Goal: Task Accomplishment & Management: Manage account settings

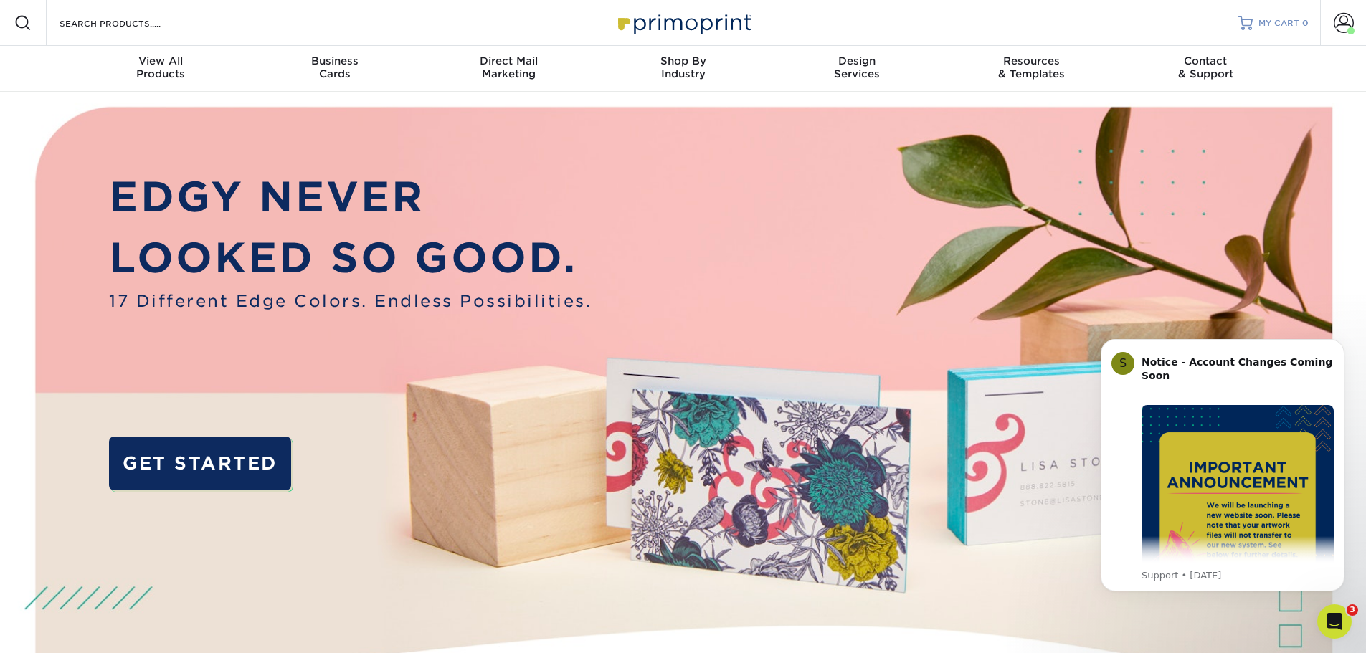
click at [1284, 25] on span "MY CART" at bounding box center [1279, 23] width 41 height 12
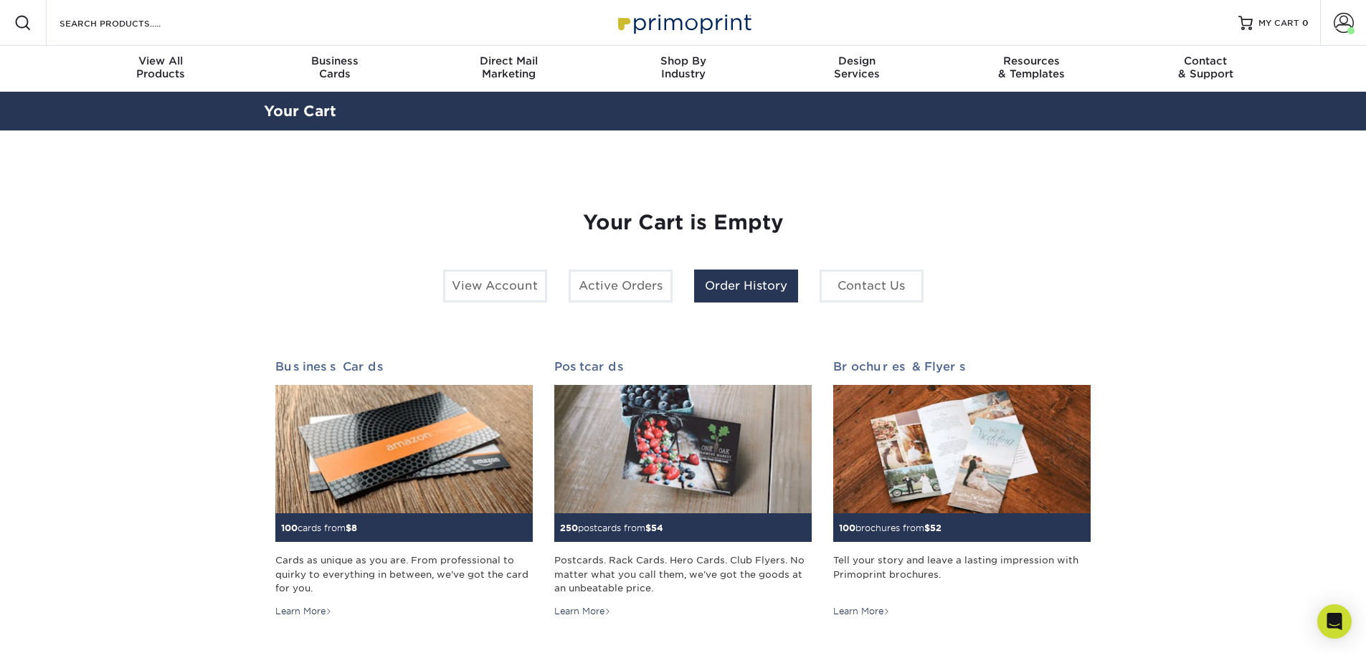
click at [702, 279] on link "Order History" at bounding box center [746, 286] width 104 height 33
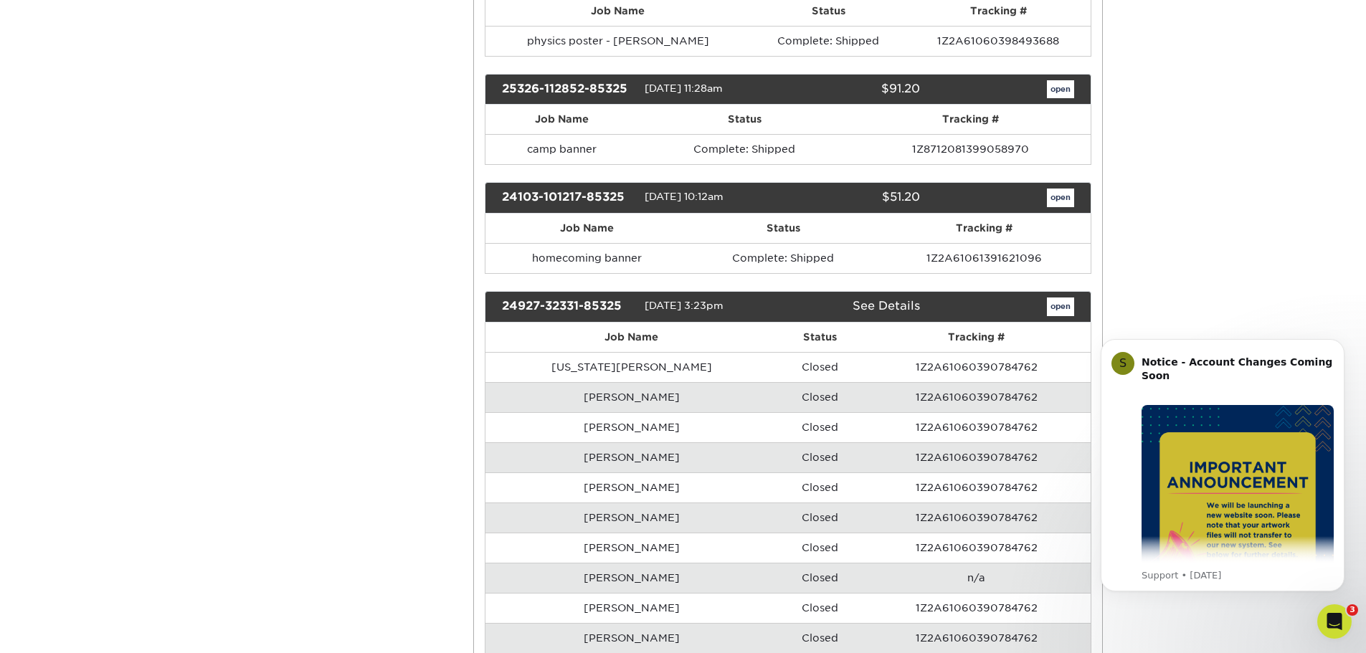
scroll to position [932, 0]
